Goal: Transaction & Acquisition: Purchase product/service

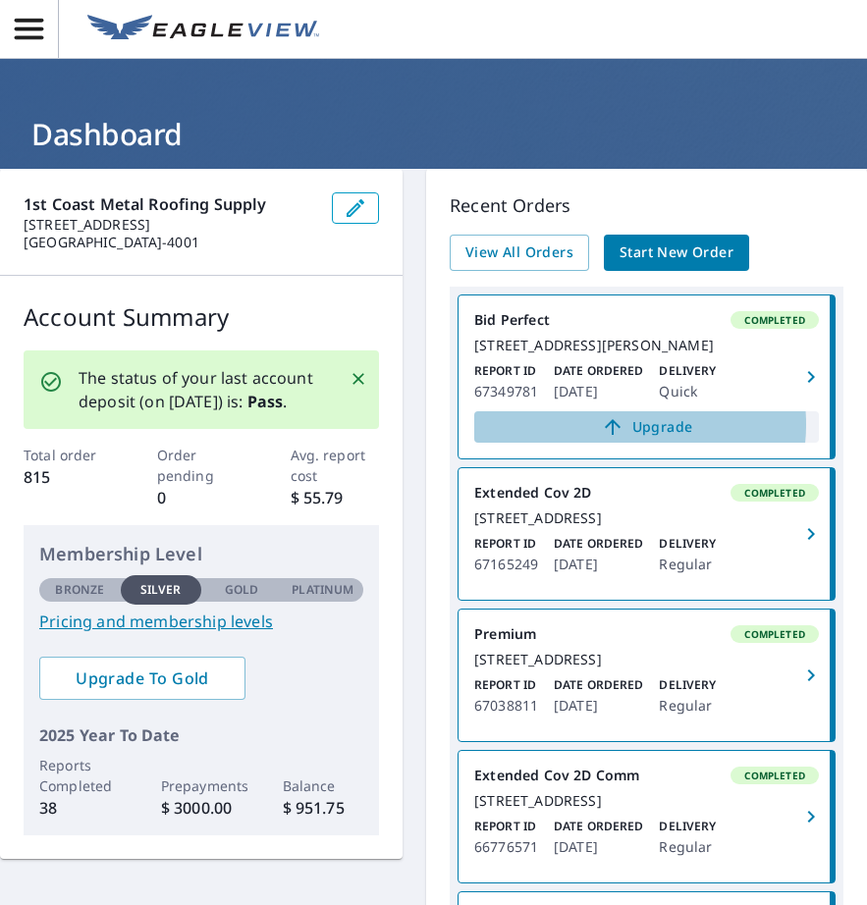
click at [623, 439] on span "Upgrade" at bounding box center [646, 427] width 321 height 24
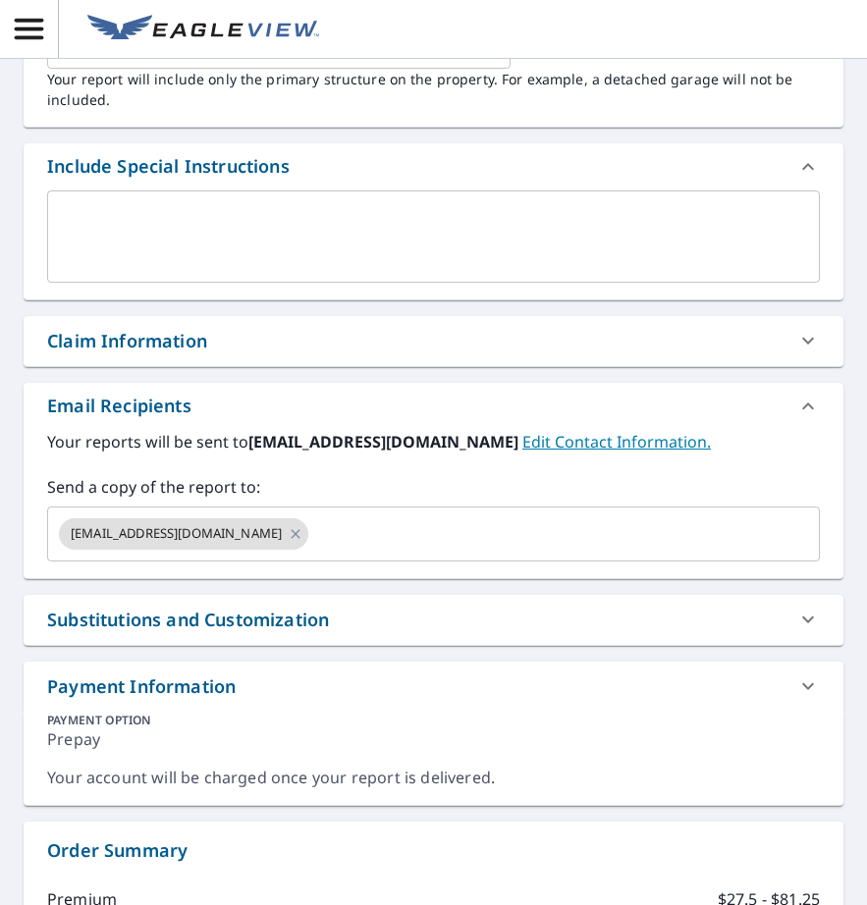
scroll to position [589, 0]
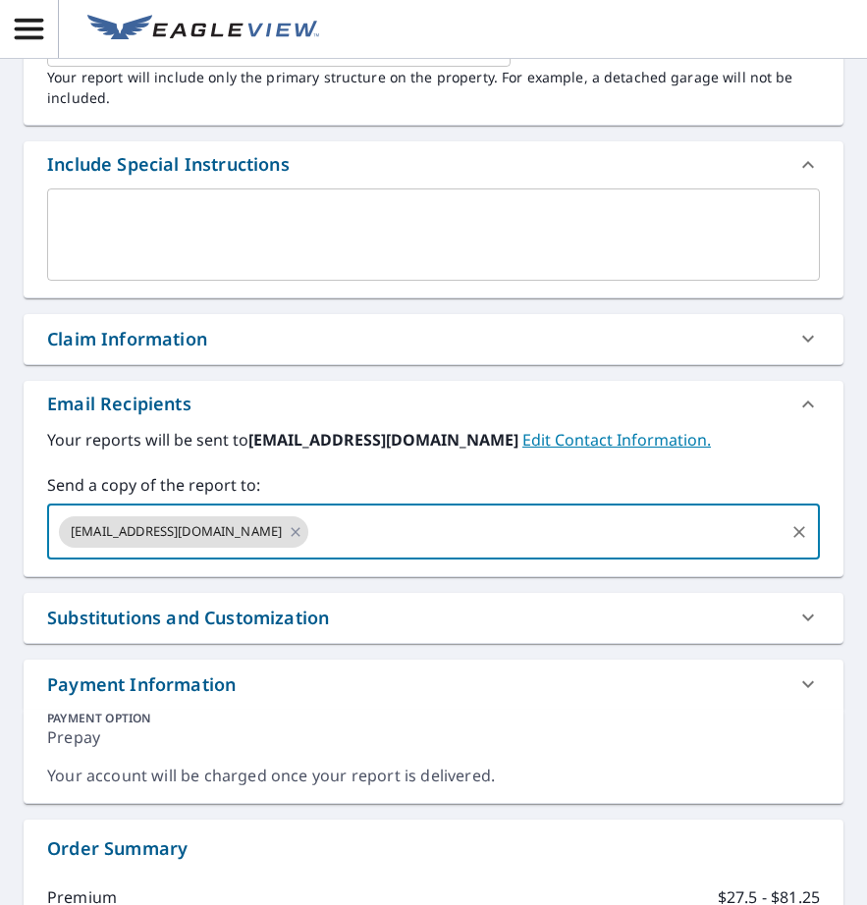
click at [347, 531] on input "text" at bounding box center [546, 532] width 470 height 37
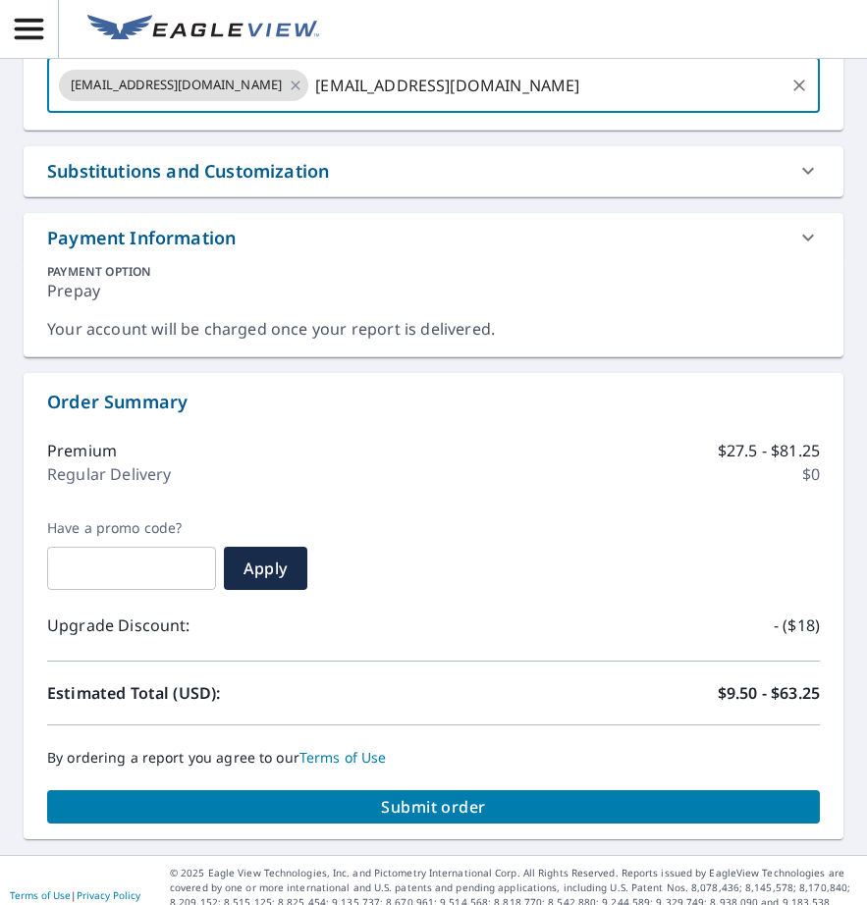
scroll to position [1066, 0]
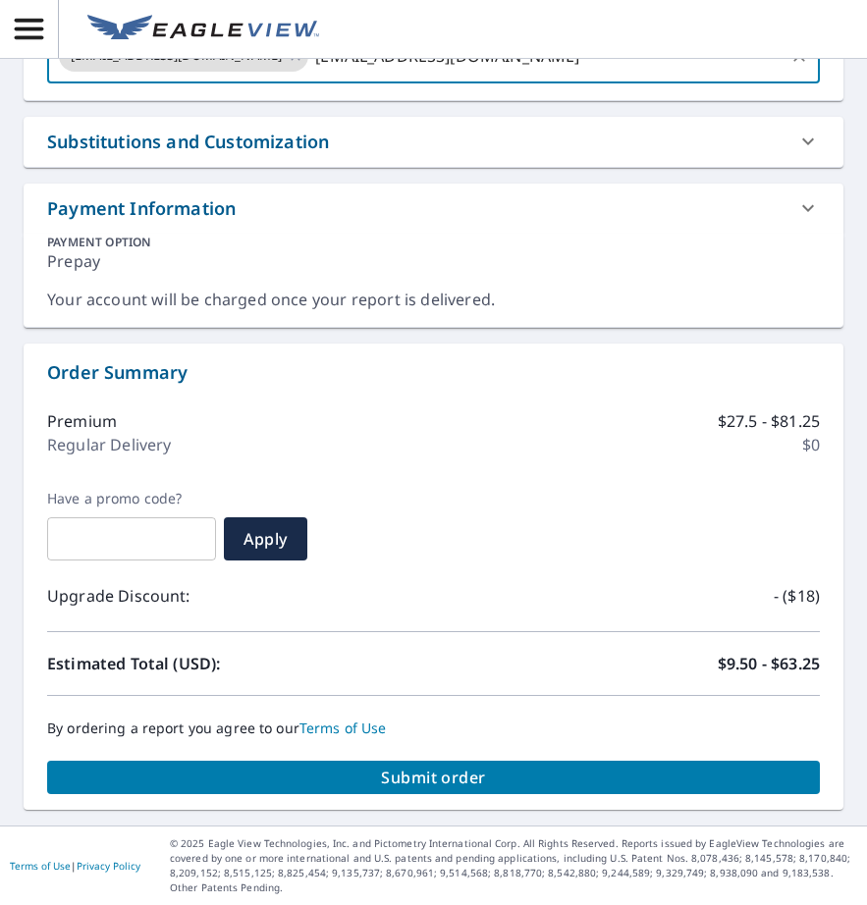
type input "[EMAIL_ADDRESS][DOMAIN_NAME]"
click at [461, 780] on span "Submit order" at bounding box center [433, 778] width 741 height 22
checkbox input "true"
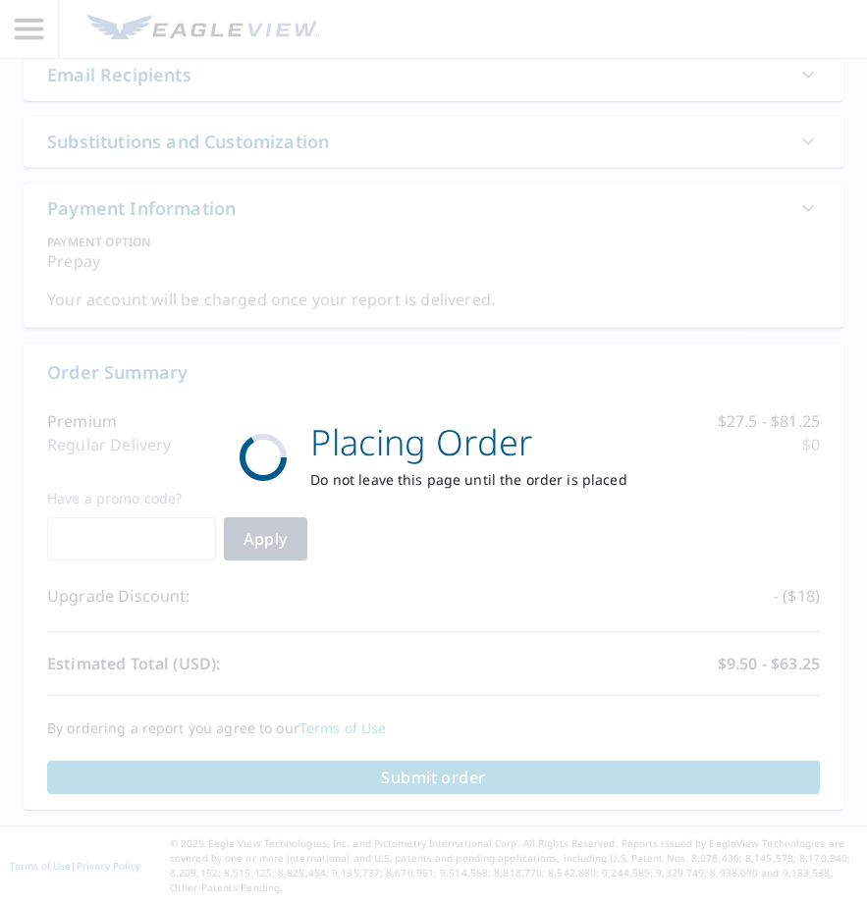
scroll to position [920, 0]
